Goal: Task Accomplishment & Management: Complete application form

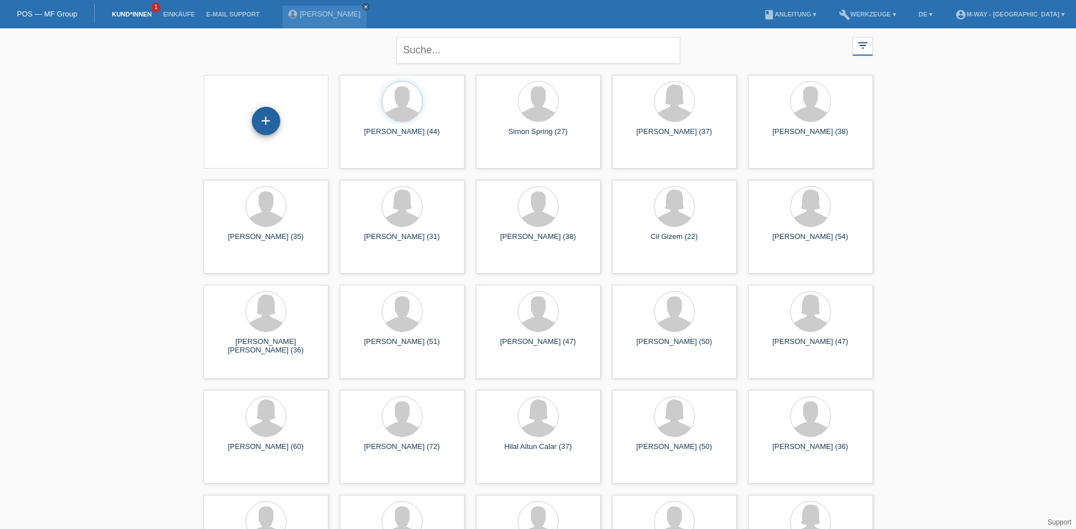
click at [259, 117] on div "+" at bounding box center [266, 121] width 28 height 28
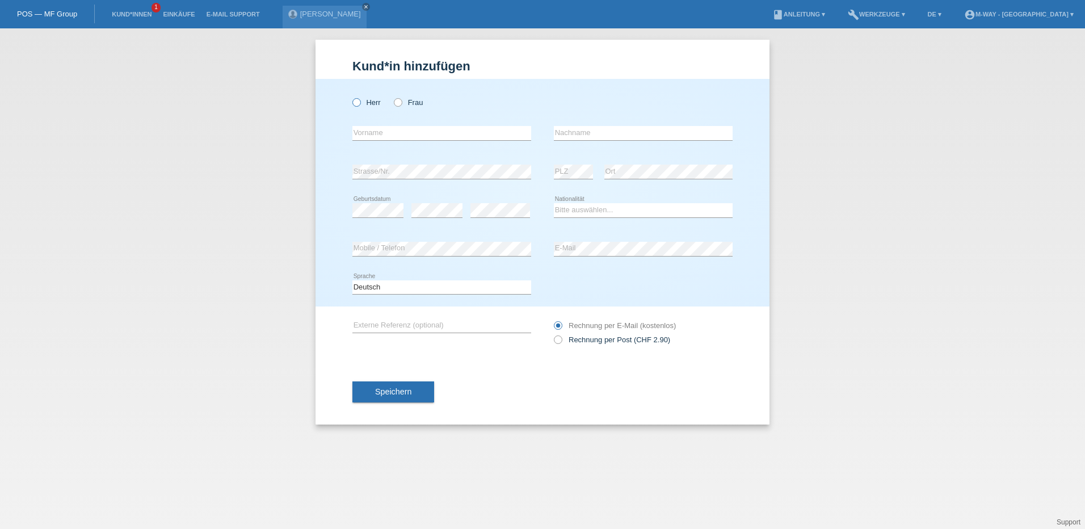
click at [353, 99] on input "Herr" at bounding box center [355, 101] width 7 height 7
radio input "true"
click at [364, 107] on div "Herr Frau" at bounding box center [441, 102] width 179 height 23
click at [373, 136] on input "text" at bounding box center [441, 133] width 179 height 14
type input "[PERSON_NAME]"
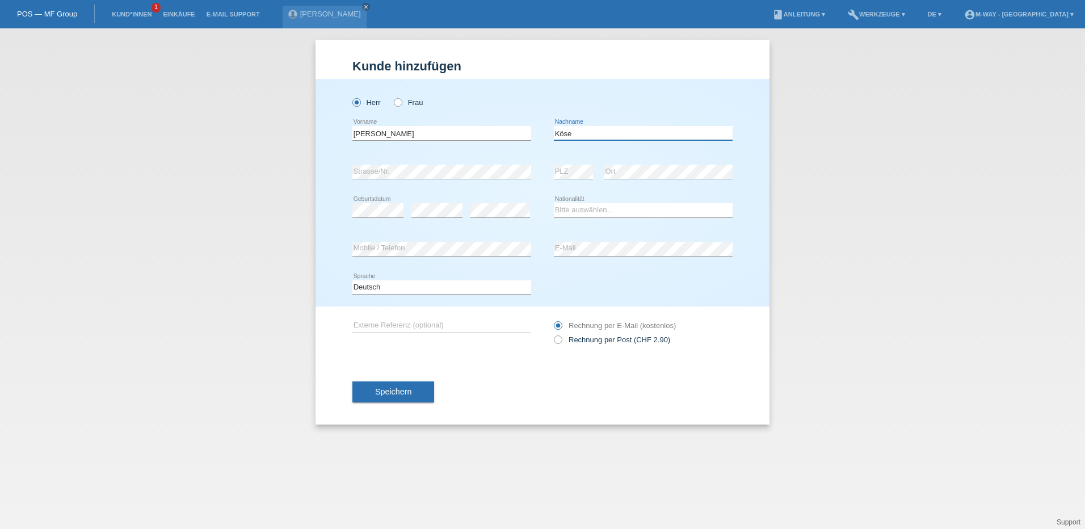
type input "Köse"
click at [592, 206] on select "Bitte auswählen... [GEOGRAPHIC_DATA] [GEOGRAPHIC_DATA] [GEOGRAPHIC_DATA] [GEOGR…" at bounding box center [643, 210] width 179 height 14
select select "TR"
click at [554, 203] on select "Bitte auswählen... [GEOGRAPHIC_DATA] [GEOGRAPHIC_DATA] [GEOGRAPHIC_DATA] [GEOGR…" at bounding box center [643, 210] width 179 height 14
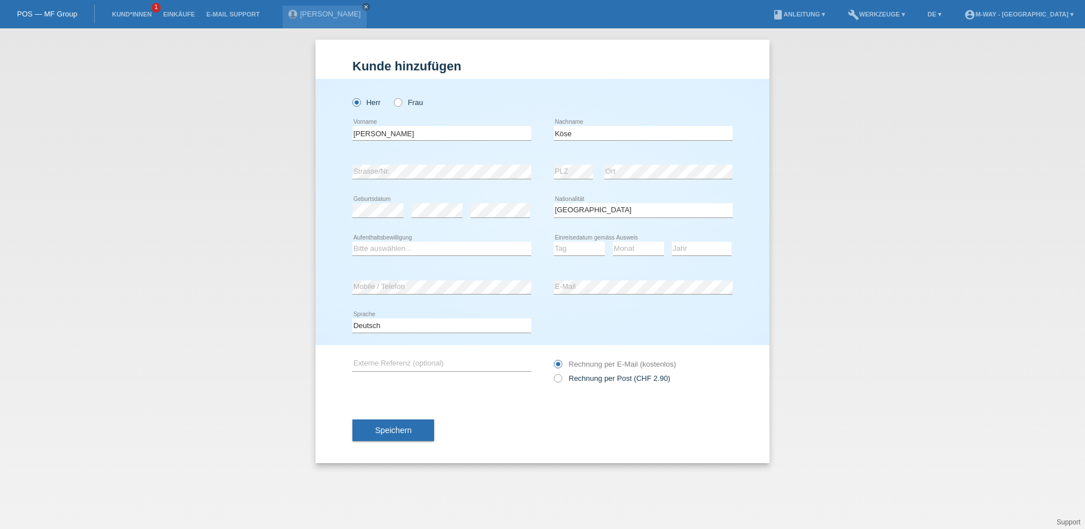
click at [470, 256] on icon at bounding box center [441, 255] width 179 height 1
click at [581, 247] on select "Tag 01 02 03 04 05 06 07 08 09 10 11" at bounding box center [579, 249] width 51 height 14
click at [659, 293] on div "error E-Mail" at bounding box center [643, 287] width 179 height 15
click at [412, 429] on button "Speichern" at bounding box center [393, 430] width 82 height 22
